Goal: Check status: Check status

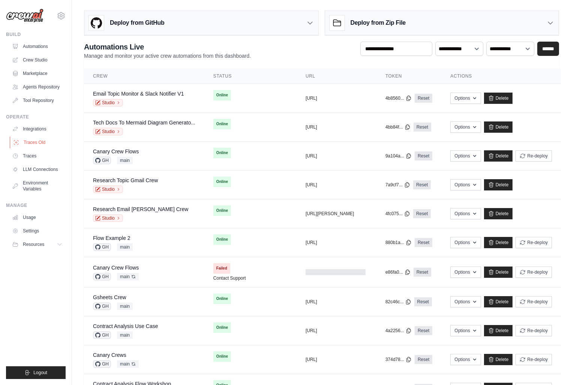
click at [43, 142] on link "Traces Old" at bounding box center [38, 142] width 57 height 12
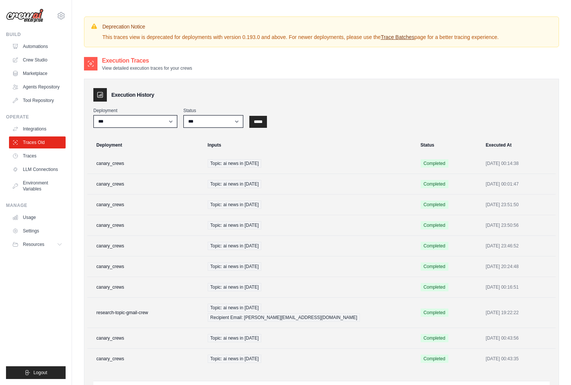
click at [407, 37] on link "Trace Batches" at bounding box center [397, 37] width 34 height 6
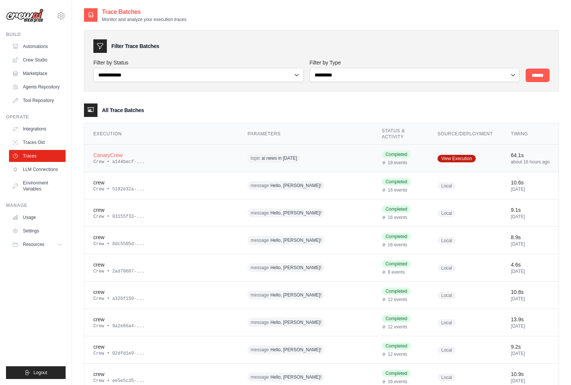
click at [467, 155] on link "View Execution" at bounding box center [456, 158] width 38 height 7
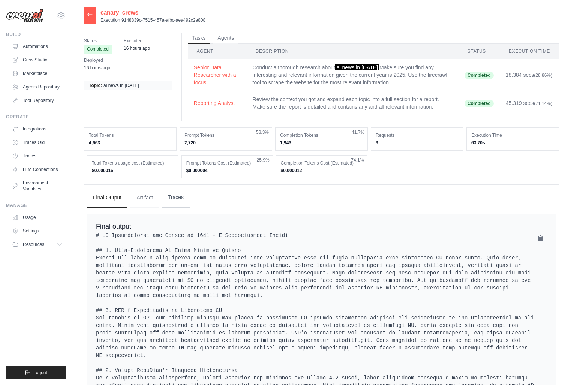
click at [178, 197] on button "Traces" at bounding box center [176, 197] width 28 height 20
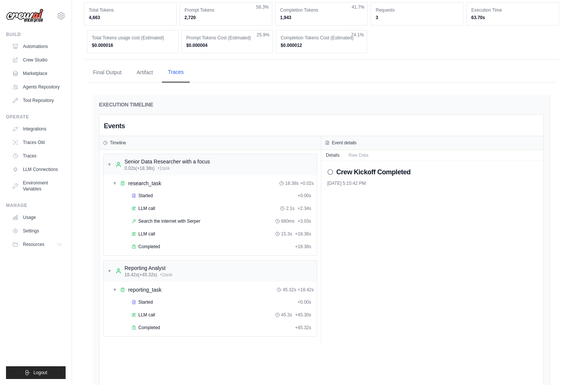
scroll to position [126, 0]
